Goal: Find specific page/section: Find specific page/section

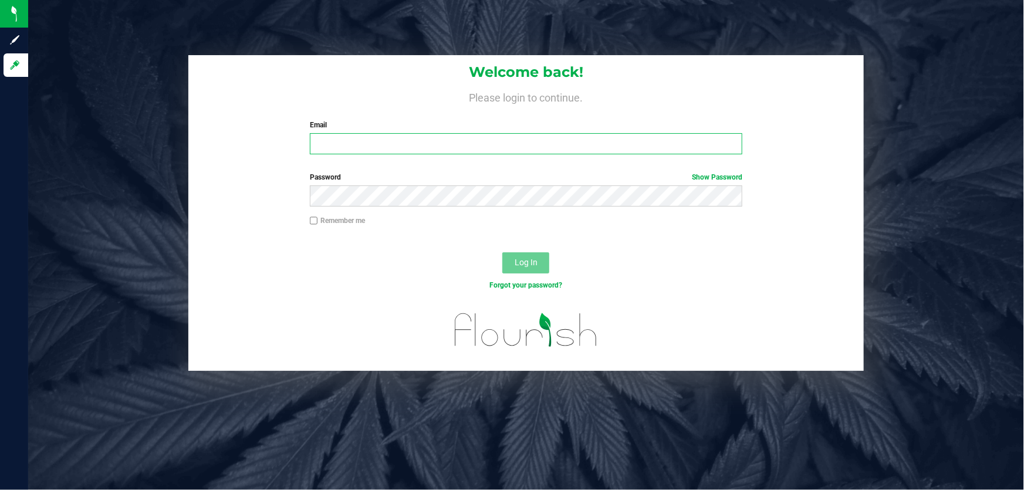
click at [456, 144] on input "Email" at bounding box center [526, 143] width 433 height 21
type input "[EMAIL_ADDRESS][DOMAIN_NAME]"
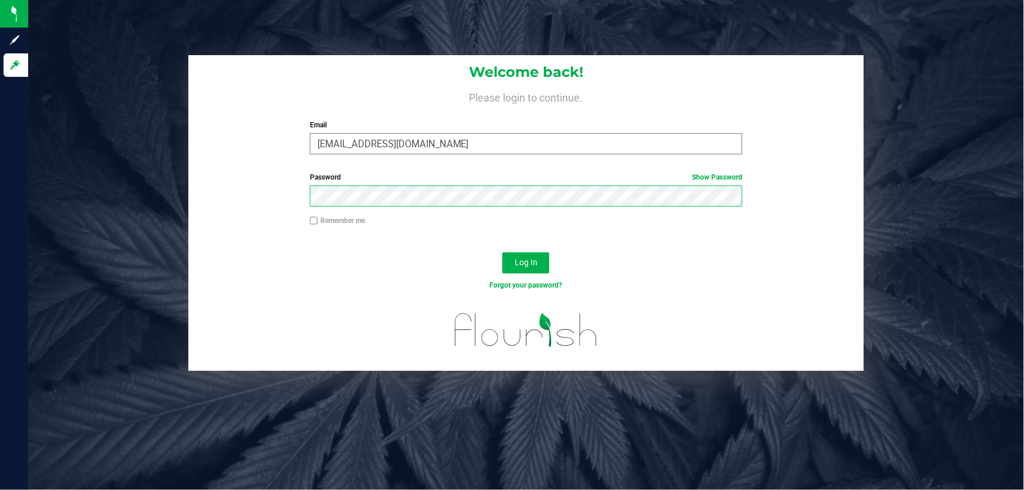
click at [502, 252] on button "Log In" at bounding box center [525, 262] width 47 height 21
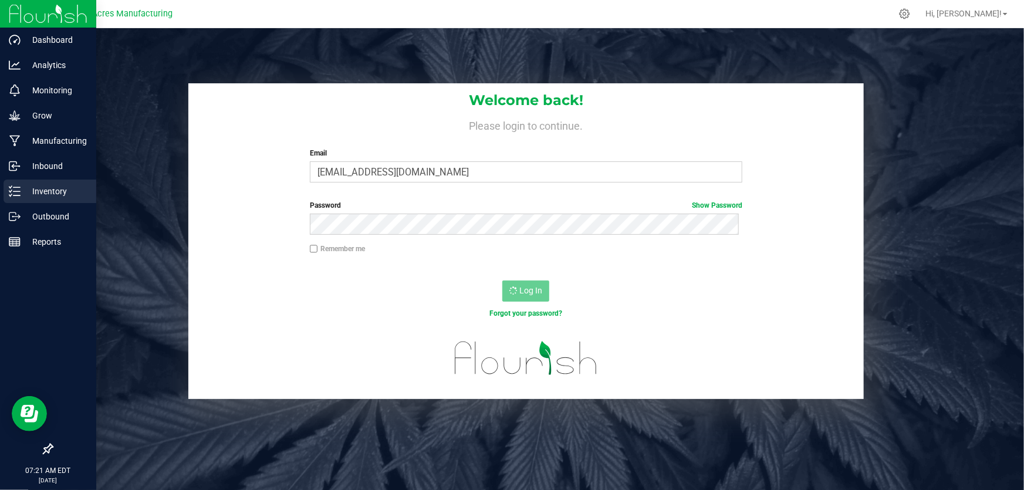
click at [12, 184] on div "Inventory" at bounding box center [50, 191] width 93 height 23
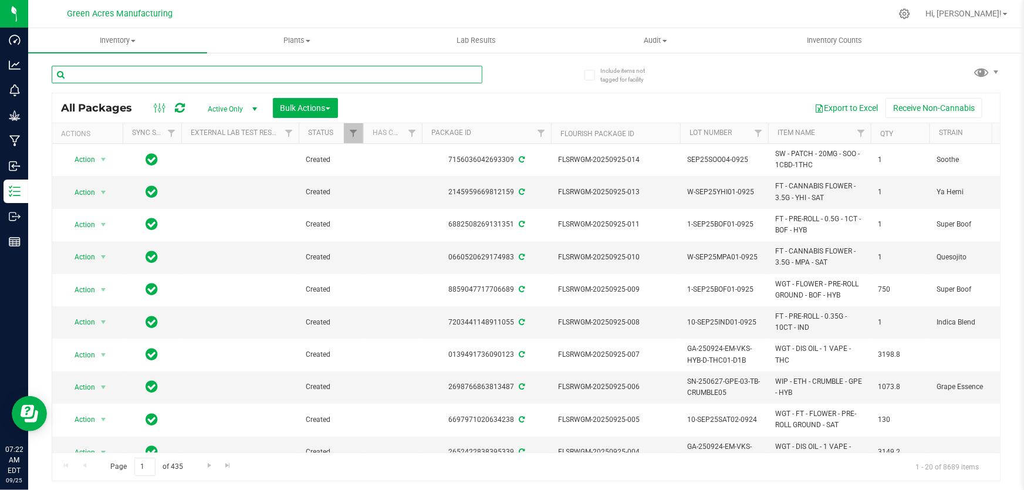
click at [302, 77] on input "text" at bounding box center [267, 75] width 431 height 18
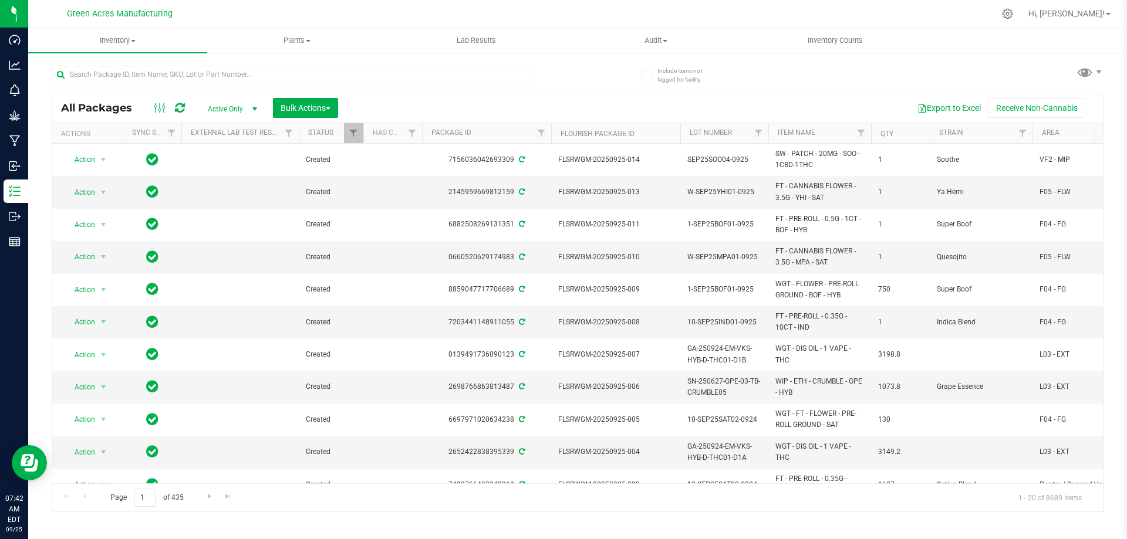
drag, startPoint x: 985, startPoint y: 0, endPoint x: 896, endPoint y: 96, distance: 130.8
click at [881, 96] on div "All Packages Active Only Active Only Lab Samples Locked All External Internal B…" at bounding box center [577, 107] width 1051 height 29
drag, startPoint x: 1074, startPoint y: 130, endPoint x: 1036, endPoint y: 140, distance: 38.9
click at [1024, 140] on th "Area" at bounding box center [1076, 133] width 88 height 21
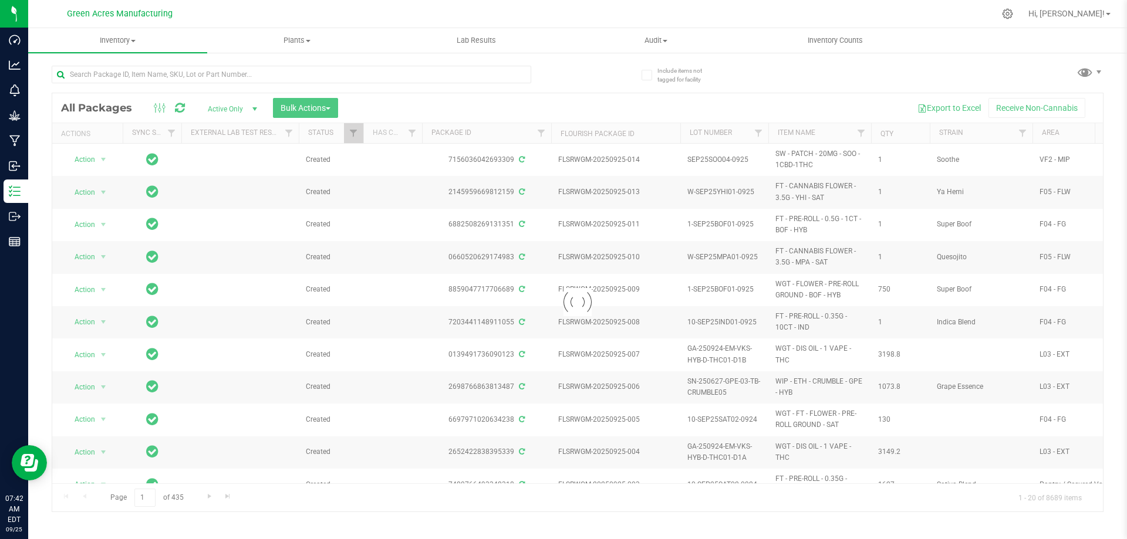
drag, startPoint x: 420, startPoint y: 480, endPoint x: 438, endPoint y: 481, distance: 18.8
click at [438, 481] on div at bounding box center [577, 302] width 1051 height 418
click at [530, 96] on div at bounding box center [577, 302] width 1051 height 418
drag, startPoint x: 211, startPoint y: 480, endPoint x: 233, endPoint y: 410, distance: 73.1
click at [224, 481] on div at bounding box center [577, 302] width 1051 height 418
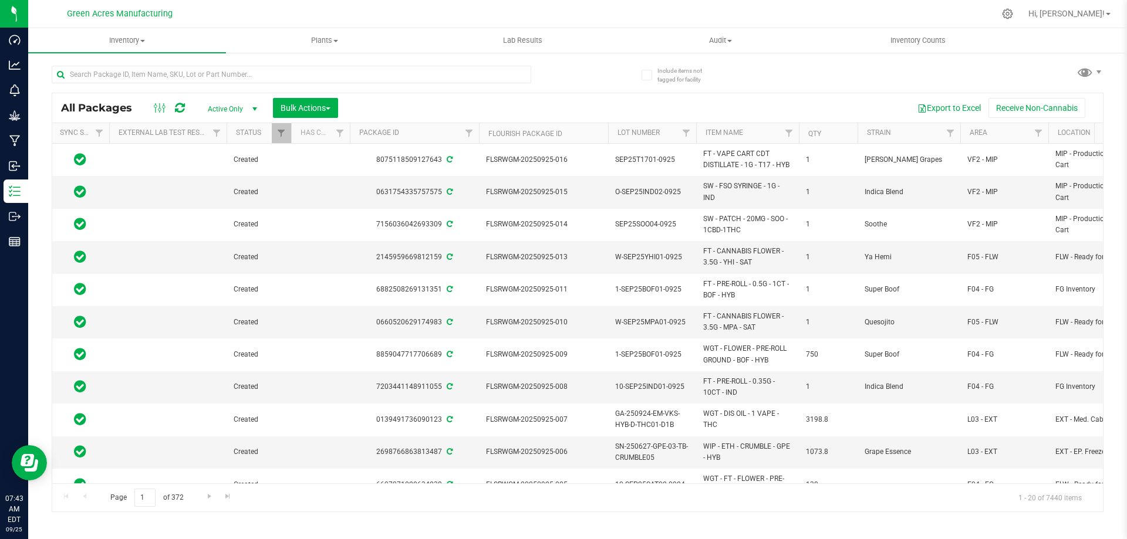
scroll to position [0, 113]
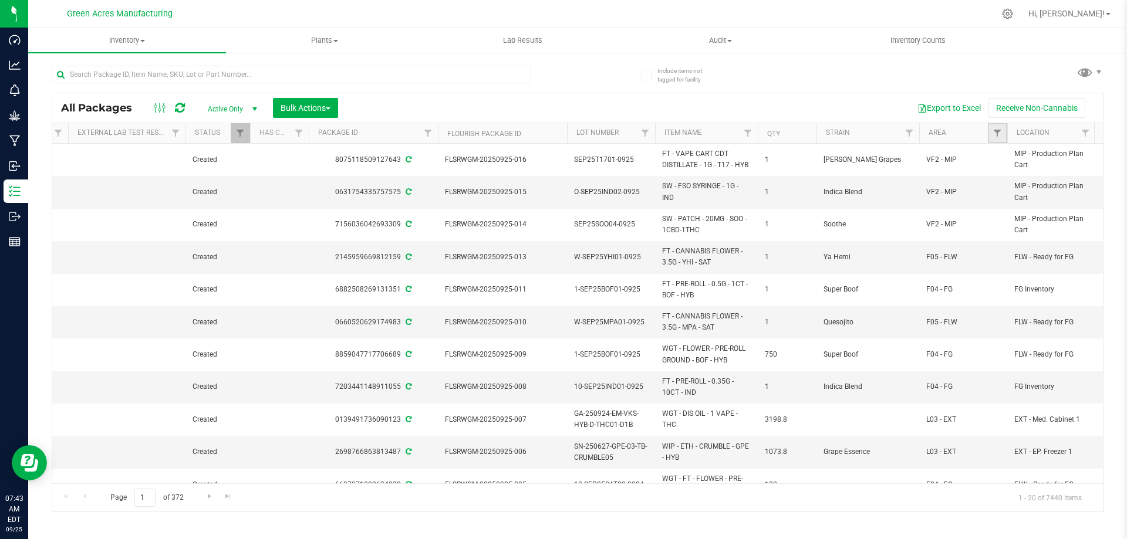
drag, startPoint x: 999, startPoint y: 130, endPoint x: 1004, endPoint y: 142, distance: 12.6
click at [1000, 130] on span "Filter" at bounding box center [996, 133] width 9 height 9
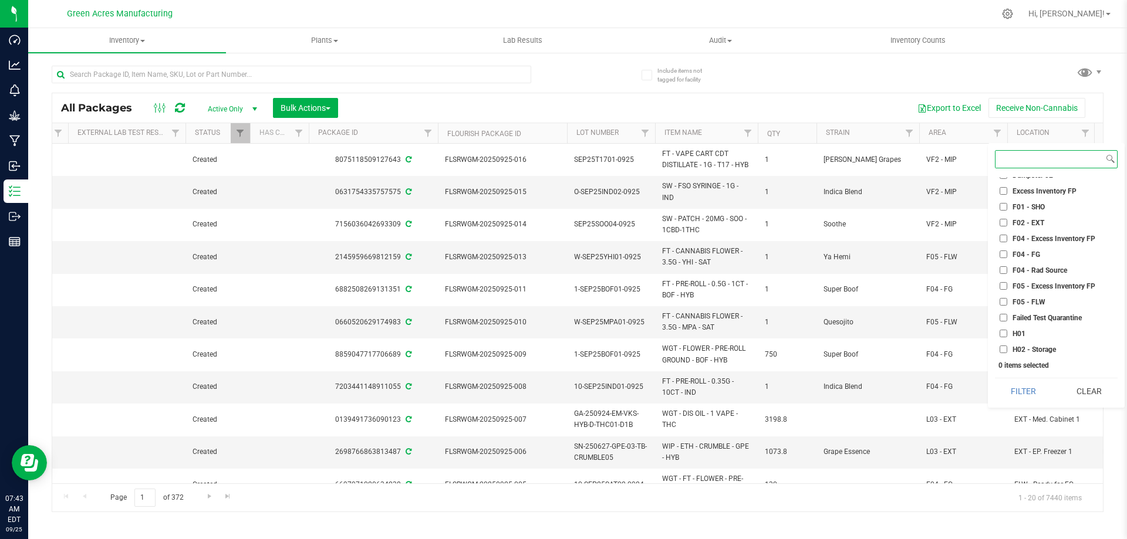
scroll to position [117, 0]
click at [1001, 305] on input "L01 - EXT" at bounding box center [1003, 304] width 8 height 8
checkbox input "true"
click at [1000, 332] on input "L02 - EXT" at bounding box center [1003, 336] width 8 height 8
checkbox input "true"
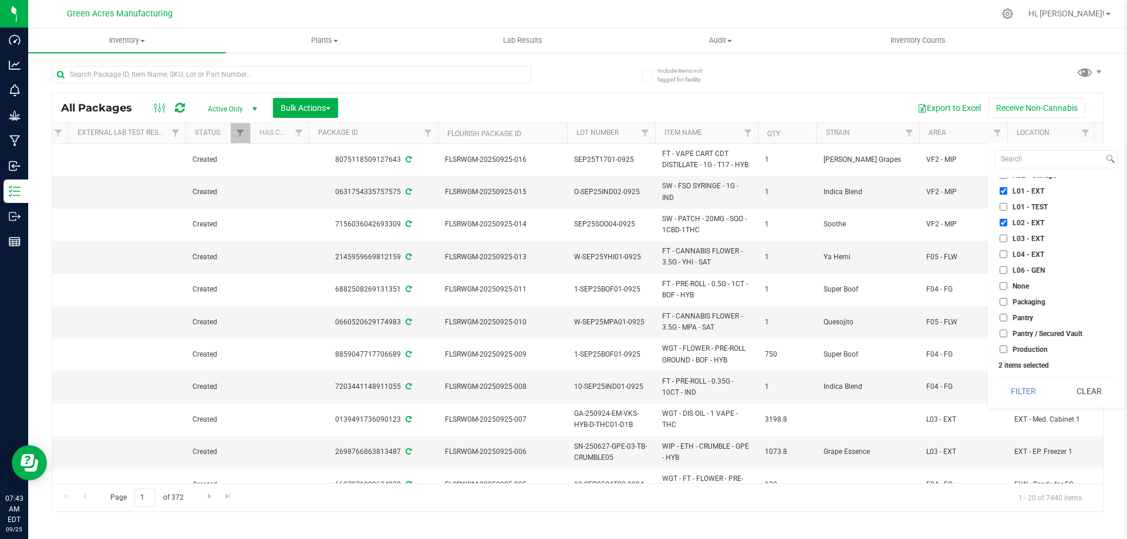
scroll to position [235, 0]
click at [1000, 234] on input "L03 - EXT" at bounding box center [1003, 234] width 8 height 8
checkbox input "true"
click at [1005, 246] on input "L04 - EXT" at bounding box center [1003, 250] width 8 height 8
checkbox input "true"
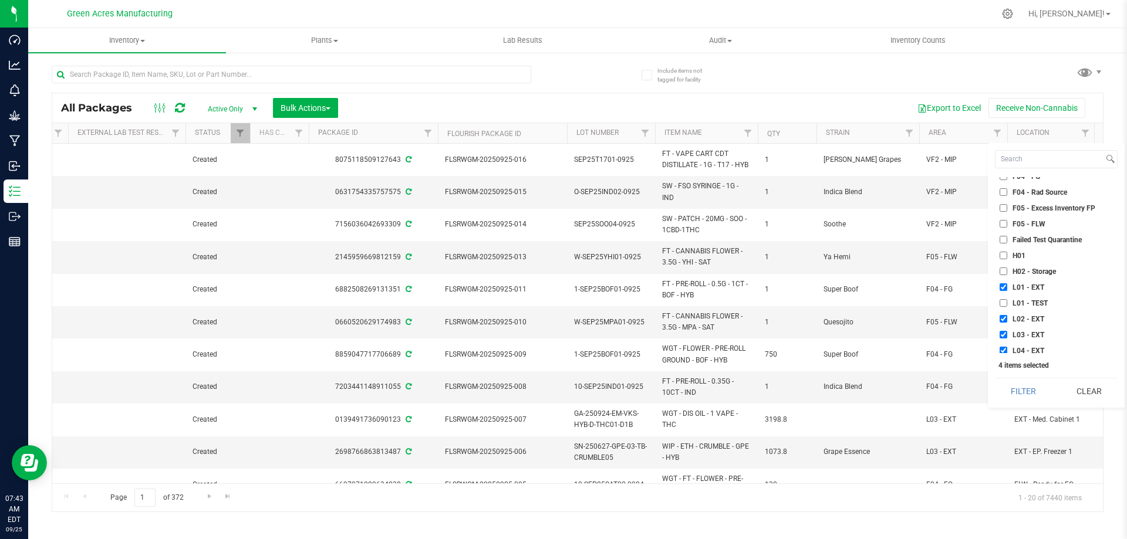
scroll to position [117, 0]
click at [1004, 272] on input "H01" at bounding box center [1003, 272] width 8 height 8
checkbox input "true"
click at [1003, 287] on input "H02 - Storage" at bounding box center [1003, 288] width 8 height 8
checkbox input "true"
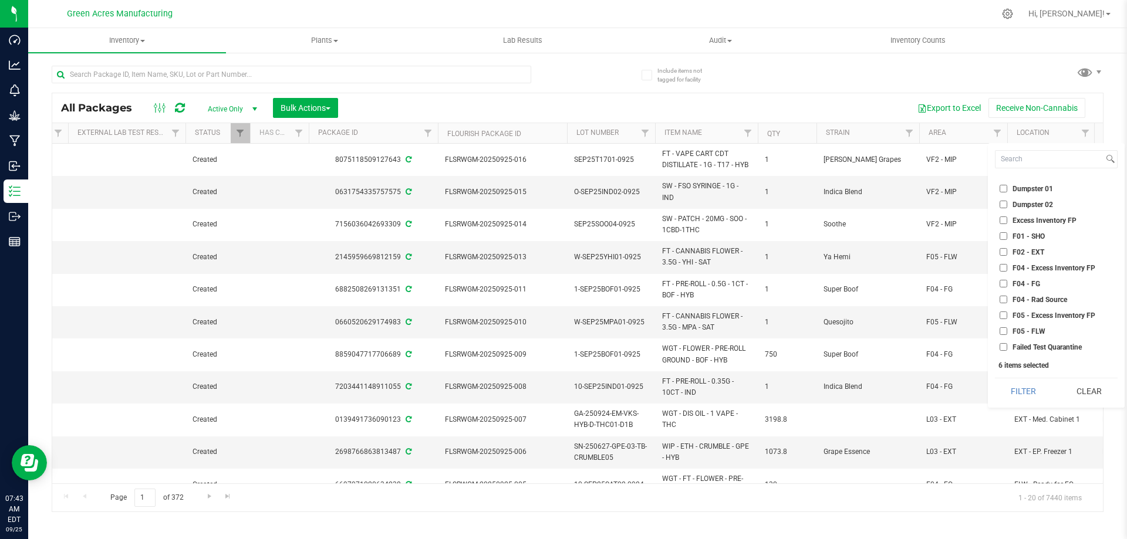
scroll to position [0, 0]
click at [1002, 282] on input "F02 - EXT" at bounding box center [1003, 279] width 8 height 8
checkbox input "true"
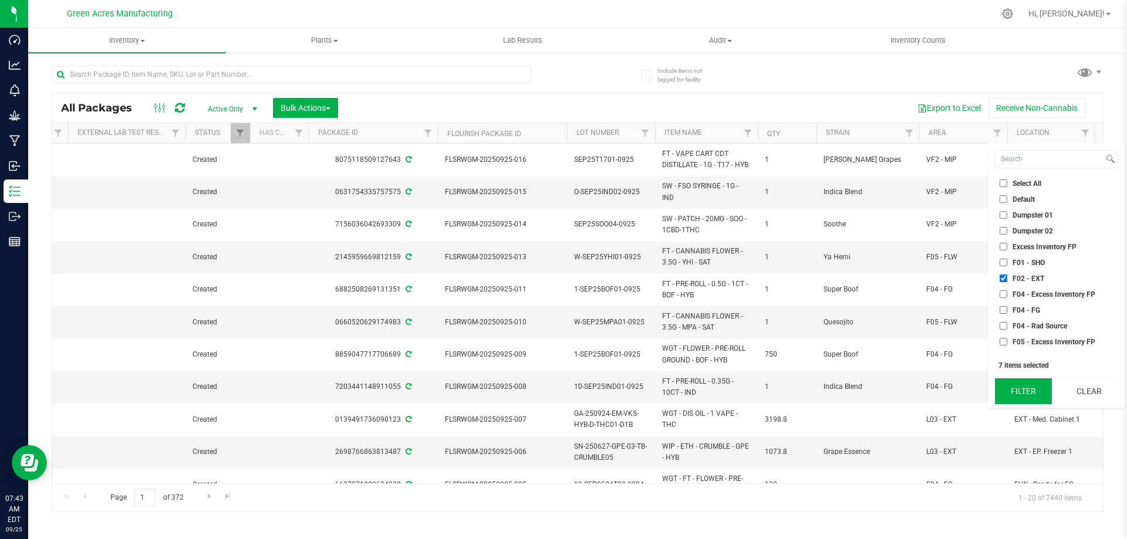
click at [1029, 397] on button "Filter" at bounding box center [1023, 392] width 57 height 26
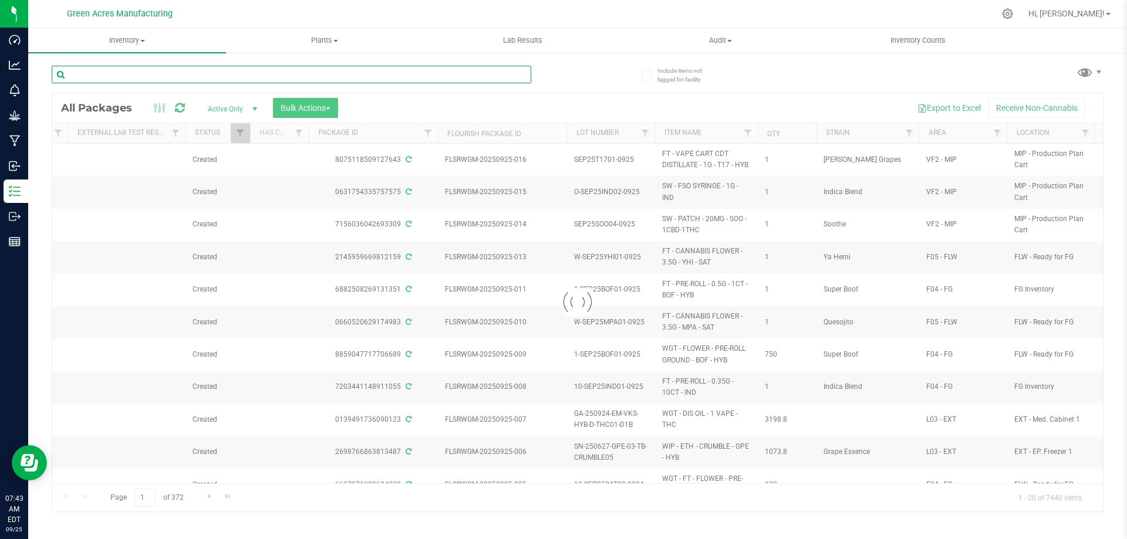
click at [422, 75] on input "text" at bounding box center [291, 75] width 479 height 18
